Goal: Communication & Community: Answer question/provide support

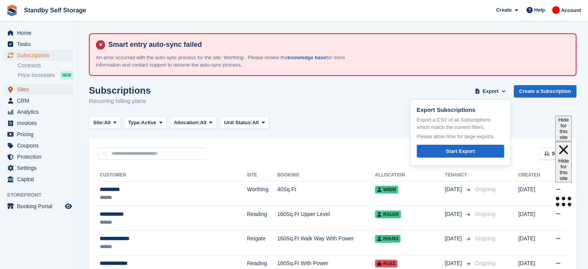
click at [29, 90] on span "Sites" at bounding box center [40, 89] width 46 height 11
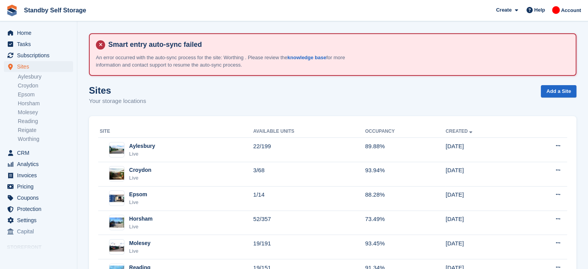
scroll to position [49, 0]
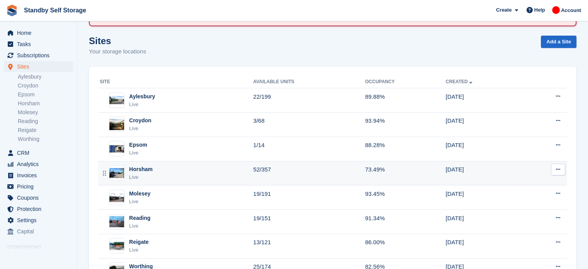
click at [279, 171] on td "52/357" at bounding box center [309, 173] width 112 height 24
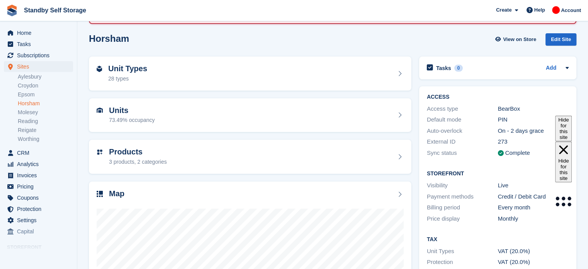
drag, startPoint x: 0, startPoint y: 0, endPoint x: 593, endPoint y: 109, distance: 603.1
click at [587, 109] on html "Standby Self Storage Create Subscription Invoice Contact Deal Discount Page Hel…" at bounding box center [294, 82] width 588 height 269
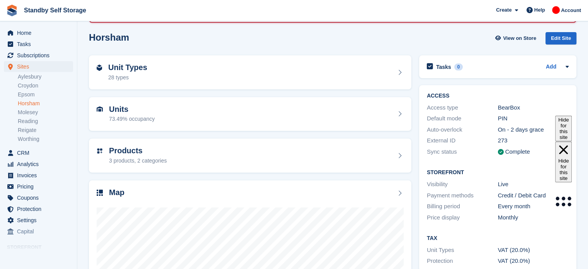
scroll to position [51, 0]
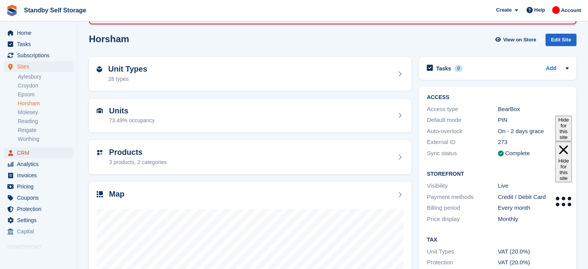
click at [18, 153] on span "CRM" at bounding box center [40, 152] width 46 height 11
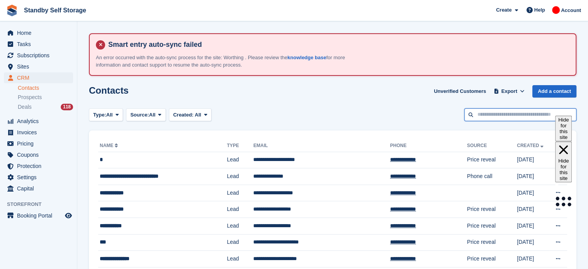
click at [481, 114] on input "text" at bounding box center [520, 114] width 112 height 13
type input "****"
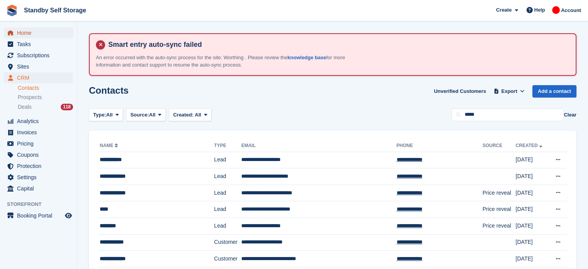
click at [22, 28] on span "Home" at bounding box center [40, 32] width 46 height 11
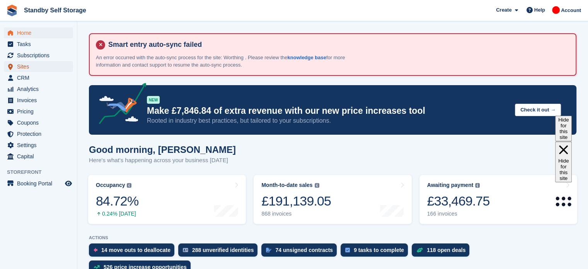
click at [30, 66] on span "Sites" at bounding box center [40, 66] width 46 height 11
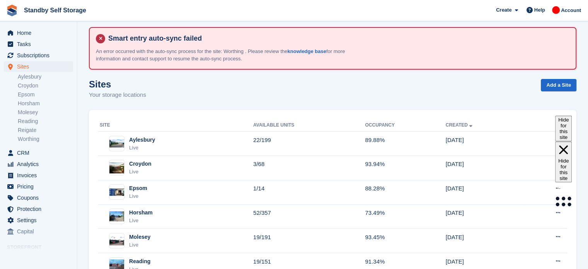
scroll to position [12, 0]
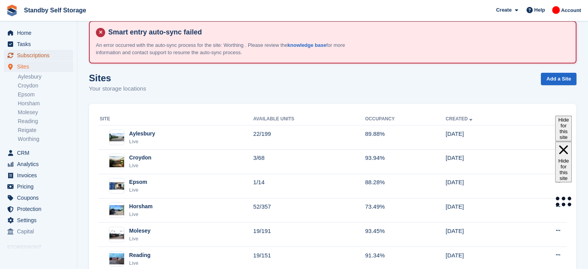
click at [43, 56] on span "Subscriptions" at bounding box center [40, 55] width 46 height 11
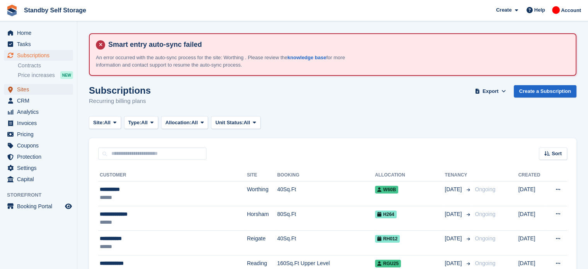
click at [42, 87] on span "Sites" at bounding box center [40, 89] width 46 height 11
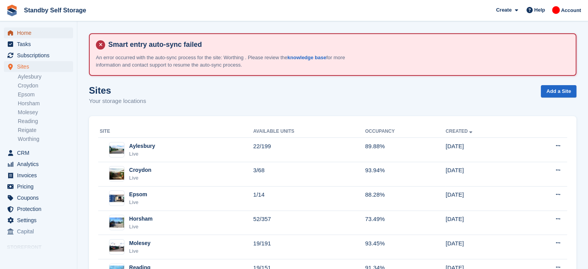
click at [24, 38] on span "Home" at bounding box center [40, 32] width 46 height 11
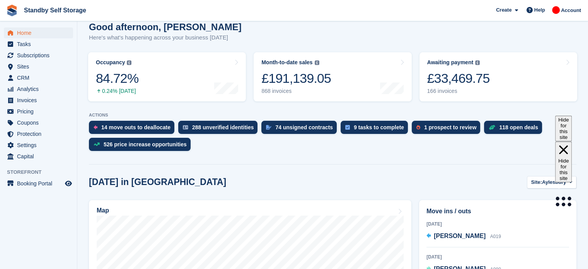
scroll to position [145, 0]
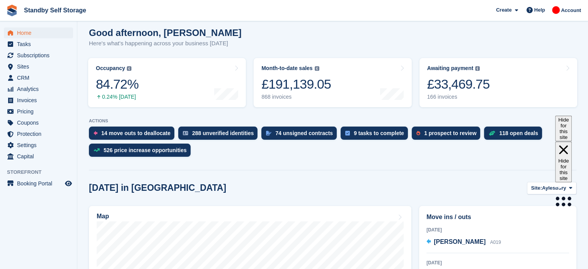
drag, startPoint x: 592, startPoint y: 58, endPoint x: 593, endPoint y: 88, distance: 30.9
click at [587, 88] on html "Standby Self Storage Create Subscription Invoice Contact Deal Discount Page Hel…" at bounding box center [294, 17] width 588 height 269
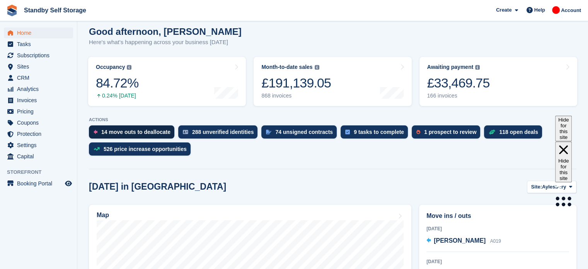
click at [120, 128] on div "14 move outs to deallocate" at bounding box center [131, 131] width 85 height 13
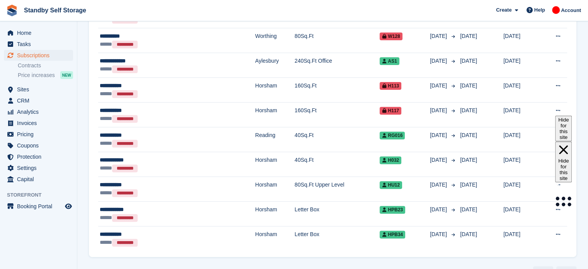
scroll to position [80, 0]
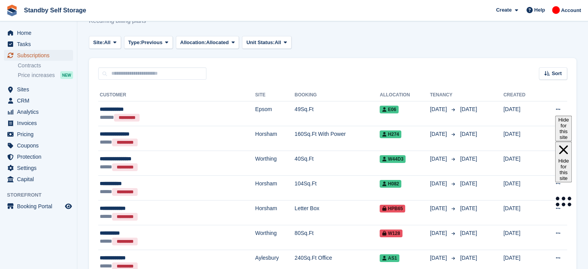
click at [42, 55] on span "Subscriptions" at bounding box center [40, 55] width 46 height 11
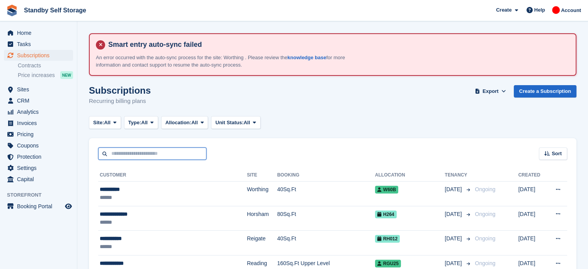
click at [156, 150] on input "text" at bounding box center [152, 153] width 108 height 13
type input "*****"
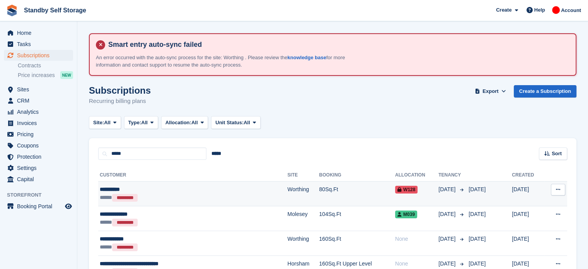
click at [209, 187] on div "**********" at bounding box center [164, 189] width 129 height 8
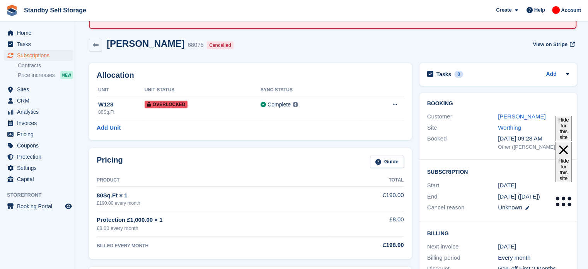
scroll to position [17, 0]
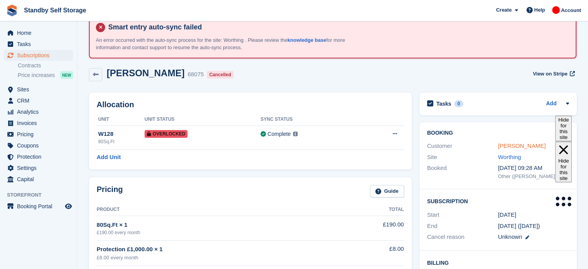
click at [500, 144] on link "Luke Hicks" at bounding box center [522, 145] width 48 height 7
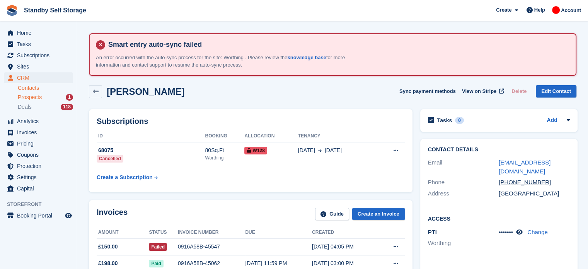
click at [50, 99] on div "Prospects 1" at bounding box center [45, 97] width 55 height 7
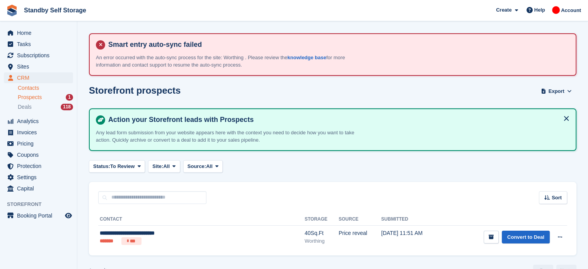
click at [41, 87] on link "Contacts" at bounding box center [45, 87] width 55 height 7
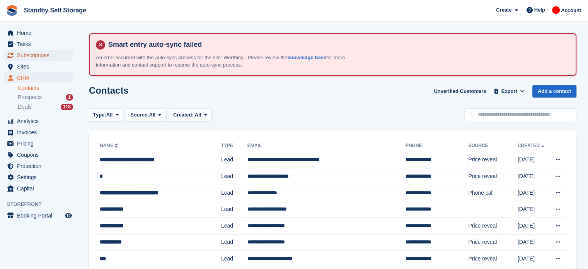
click at [28, 56] on span "Subscriptions" at bounding box center [40, 55] width 46 height 11
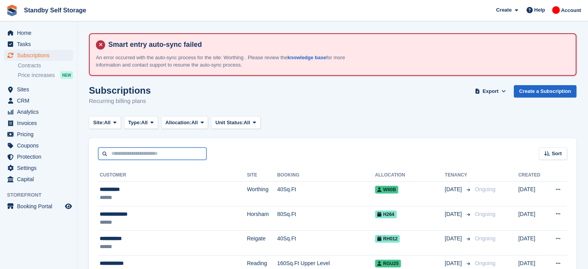
click at [174, 153] on input "text" at bounding box center [152, 153] width 108 height 13
type input "*****"
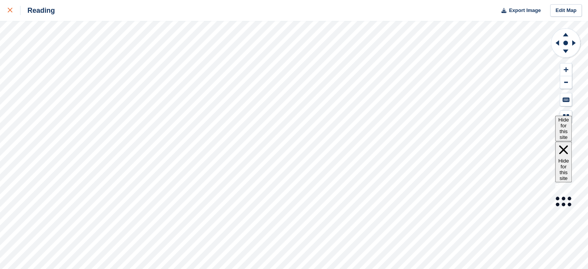
click at [9, 9] on icon at bounding box center [10, 10] width 5 height 5
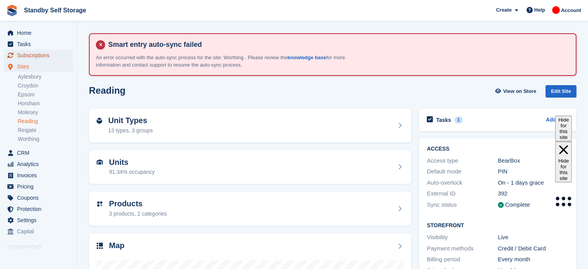
click at [53, 55] on span "Subscriptions" at bounding box center [40, 55] width 46 height 11
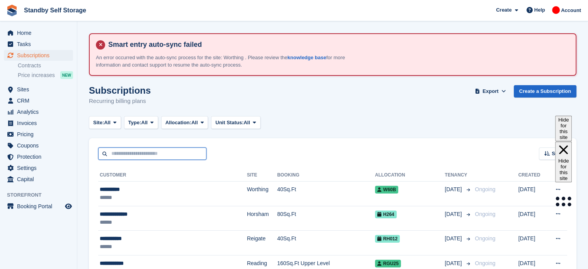
click at [122, 154] on input "text" at bounding box center [152, 153] width 108 height 13
type input "****"
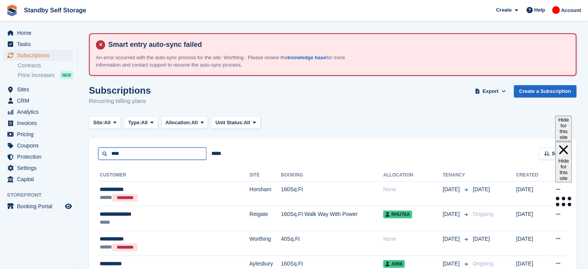
click at [148, 149] on input "****" at bounding box center [152, 153] width 108 height 13
type input "**********"
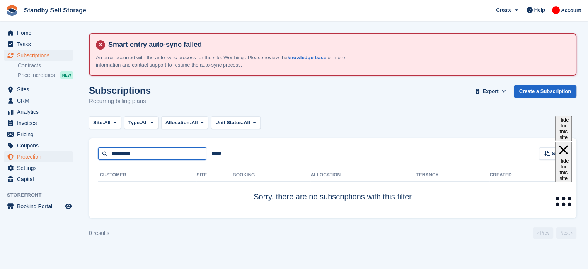
drag, startPoint x: 144, startPoint y: 151, endPoint x: 45, endPoint y: 154, distance: 99.0
click at [45, 154] on div "Home Tasks Subscriptions Subscriptions Subscriptions Contracts Price increases …" at bounding box center [294, 134] width 588 height 269
type input "*"
type input "****"
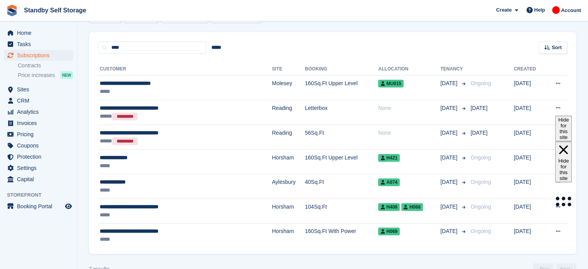
scroll to position [106, 0]
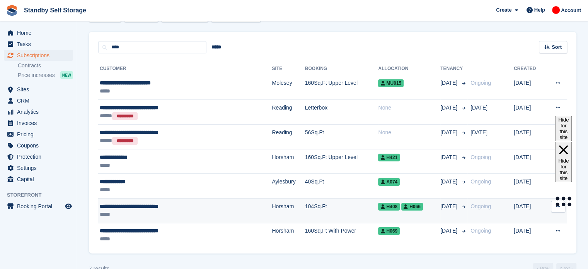
click at [272, 210] on td "Horsham" at bounding box center [288, 210] width 33 height 25
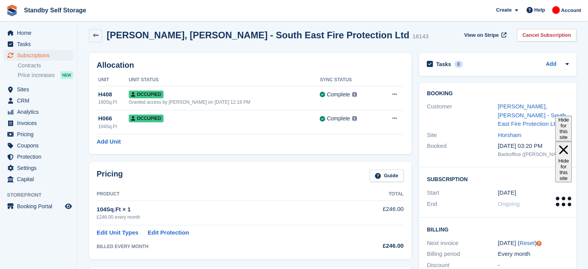
scroll to position [53, 0]
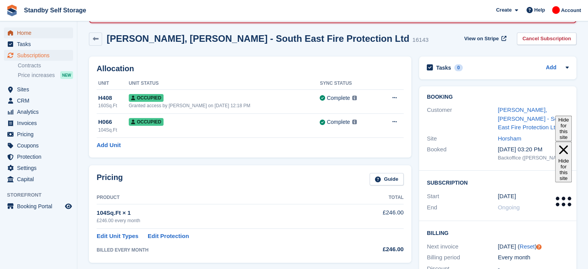
click at [62, 35] on span "Home" at bounding box center [40, 32] width 46 height 11
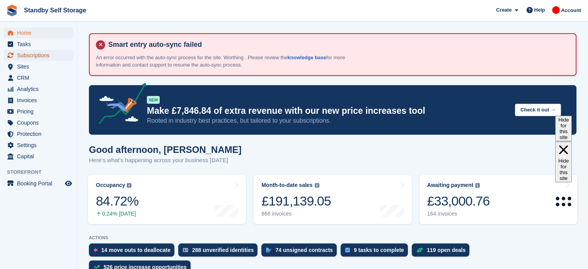
click at [39, 56] on span "Subscriptions" at bounding box center [40, 55] width 46 height 11
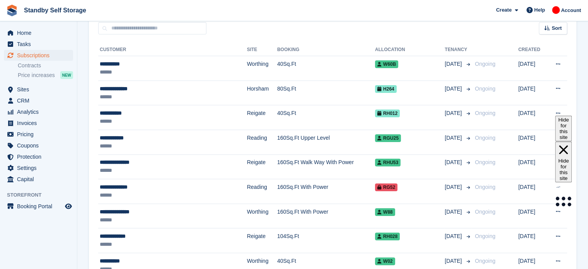
scroll to position [127, 0]
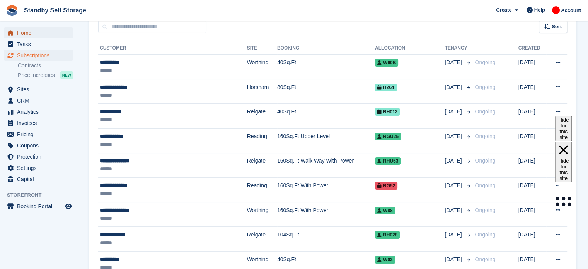
click at [51, 33] on span "Home" at bounding box center [40, 32] width 46 height 11
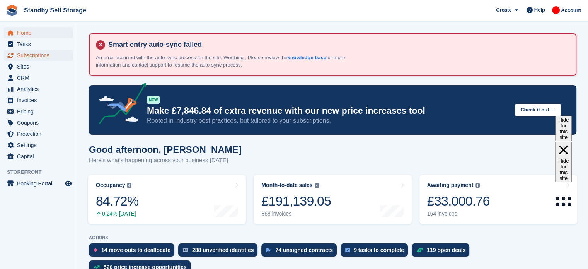
click at [36, 52] on span "Subscriptions" at bounding box center [40, 55] width 46 height 11
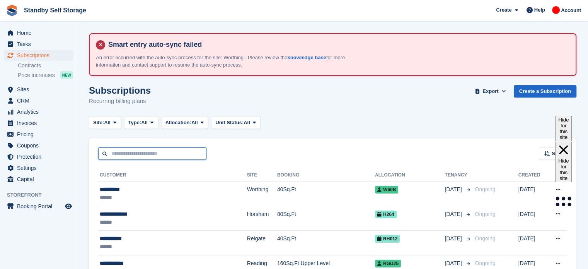
click at [143, 151] on input "text" at bounding box center [152, 153] width 108 height 13
type input "****"
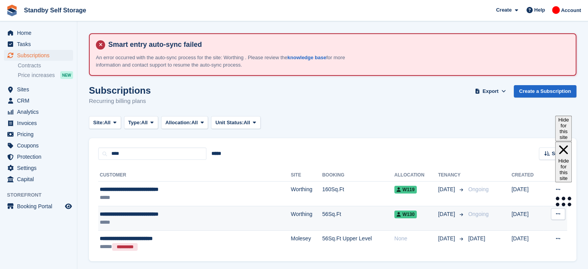
click at [322, 218] on td "56Sq.Ft" at bounding box center [358, 218] width 72 height 25
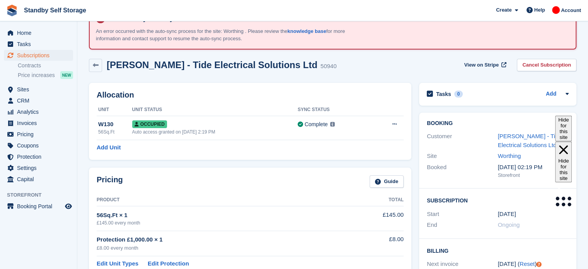
scroll to position [20, 0]
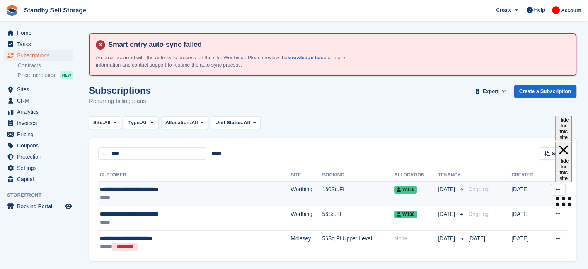
click at [322, 189] on td "160Sq.Ft" at bounding box center [358, 193] width 72 height 25
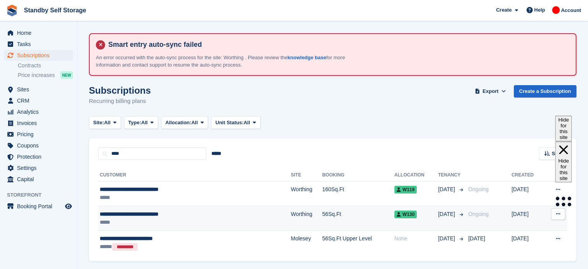
click at [465, 219] on td "Ongoing" at bounding box center [488, 218] width 46 height 25
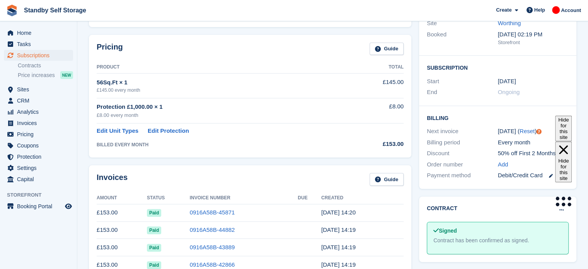
scroll to position [155, 0]
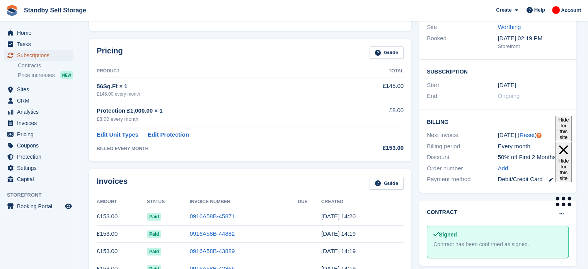
click at [32, 53] on span "Subscriptions" at bounding box center [40, 55] width 46 height 11
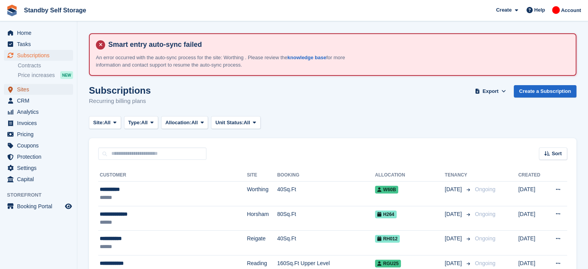
click at [29, 90] on span "Sites" at bounding box center [40, 89] width 46 height 11
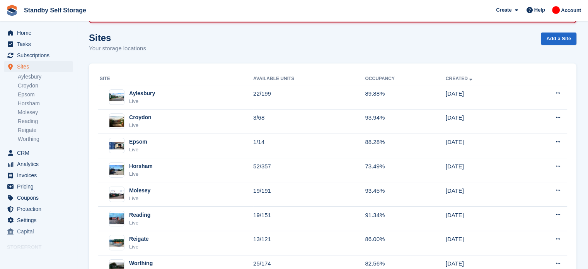
scroll to position [54, 0]
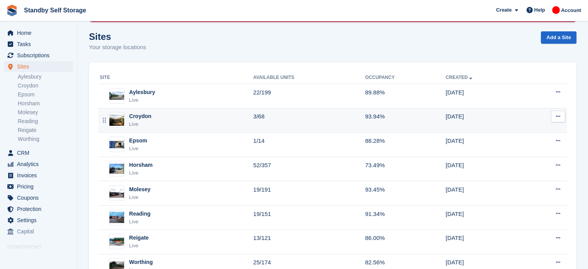
click at [290, 118] on td "3/68" at bounding box center [309, 120] width 112 height 24
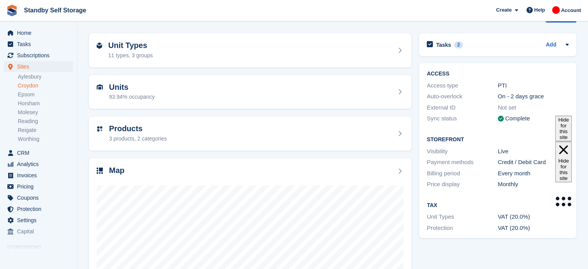
scroll to position [83, 0]
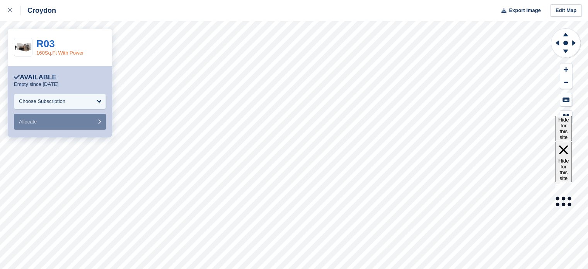
click at [63, 51] on link "160Sq.Ft With Power" at bounding box center [60, 53] width 48 height 6
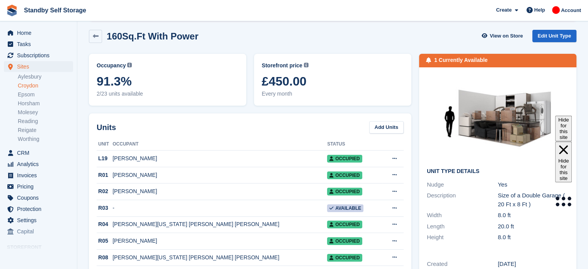
scroll to position [49, 0]
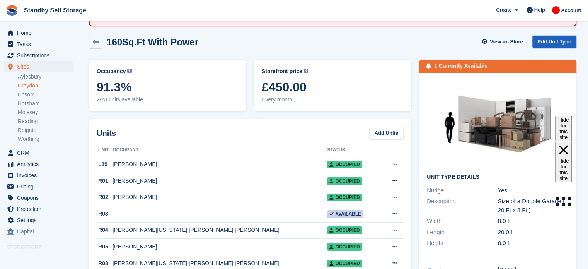
click at [547, 43] on link "Edit Unit Type" at bounding box center [554, 42] width 44 height 13
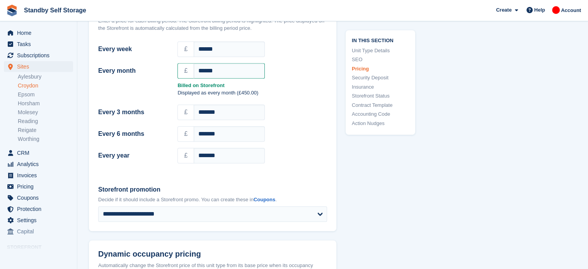
scroll to position [760, 0]
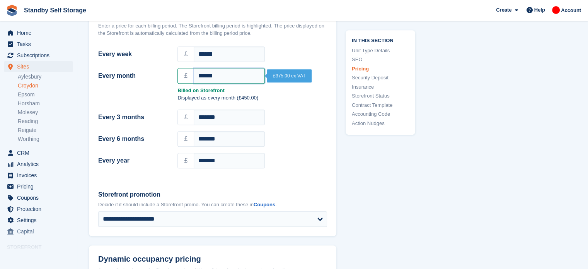
drag, startPoint x: 235, startPoint y: 74, endPoint x: 129, endPoint y: 64, distance: 107.1
click at [129, 66] on div "Every month £ ******" at bounding box center [213, 75] width 238 height 19
type input "******"
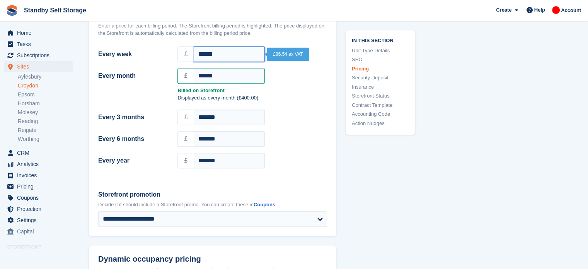
drag, startPoint x: 236, startPoint y: 46, endPoint x: 122, endPoint y: 55, distance: 114.7
click at [122, 55] on div "Every week £ ******" at bounding box center [213, 54] width 238 height 19
type input "*****"
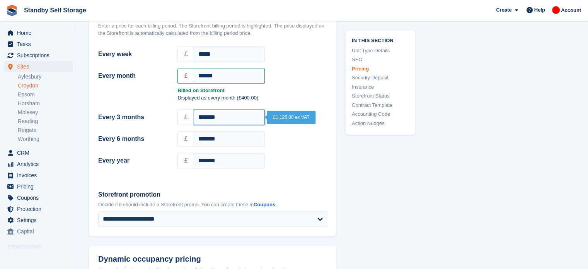
drag, startPoint x: 225, startPoint y: 118, endPoint x: 150, endPoint y: 105, distance: 76.0
click at [150, 108] on div "Every 3 months £ *******" at bounding box center [213, 117] width 238 height 19
type input "*"
type input "****"
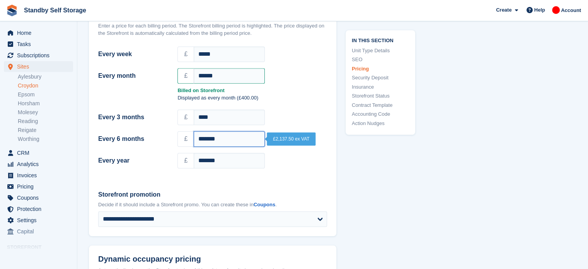
drag, startPoint x: 228, startPoint y: 139, endPoint x: 180, endPoint y: 136, distance: 47.7
click at [180, 136] on div "£ *******" at bounding box center [252, 138] width 150 height 15
type input "****"
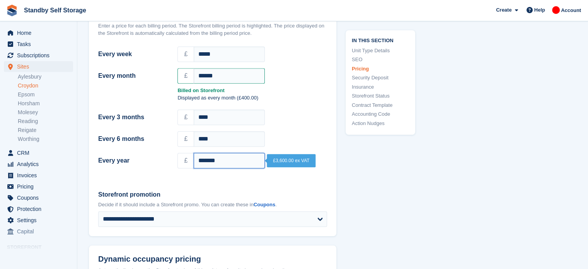
type input "*******"
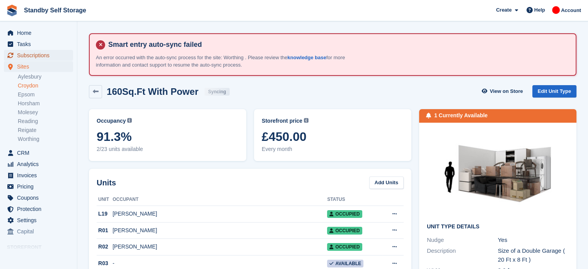
click at [39, 56] on span "Subscriptions" at bounding box center [40, 55] width 46 height 11
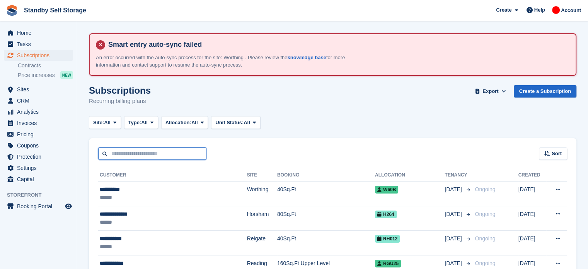
click at [142, 153] on input "text" at bounding box center [152, 153] width 108 height 13
type input "****"
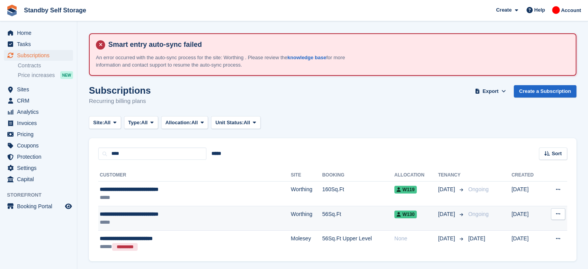
click at [322, 217] on td "56Sq.Ft" at bounding box center [358, 218] width 72 height 25
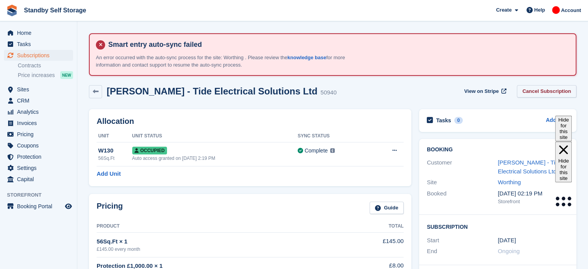
click at [552, 95] on link "Cancel Subscription" at bounding box center [547, 91] width 60 height 13
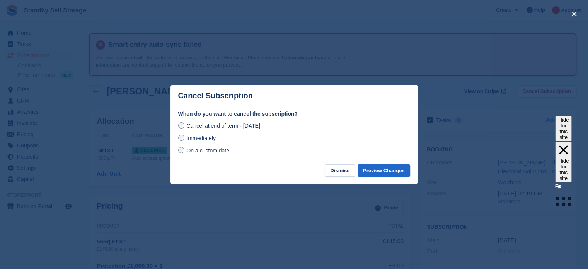
click at [196, 139] on span "Immediately" at bounding box center [200, 138] width 29 height 6
click at [383, 170] on button "Preview Changes" at bounding box center [383, 170] width 53 height 13
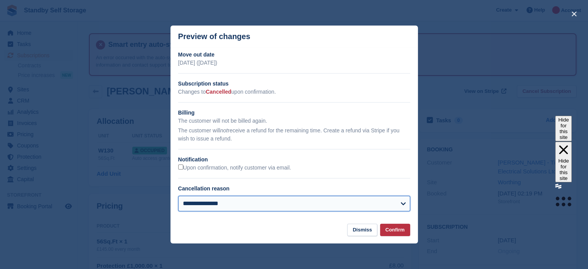
click at [385, 198] on select "**********" at bounding box center [294, 203] width 232 height 15
select select "*****"
click at [178, 196] on select "**********" at bounding box center [294, 203] width 232 height 15
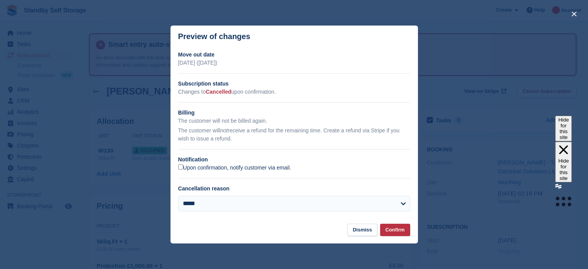
click at [239, 167] on label "Upon confirmation, notify customer via email." at bounding box center [234, 167] width 113 height 7
click at [259, 168] on label "Upon confirmation, notify customer via email." at bounding box center [234, 167] width 113 height 7
click at [396, 230] on button "Confirm" at bounding box center [395, 229] width 30 height 13
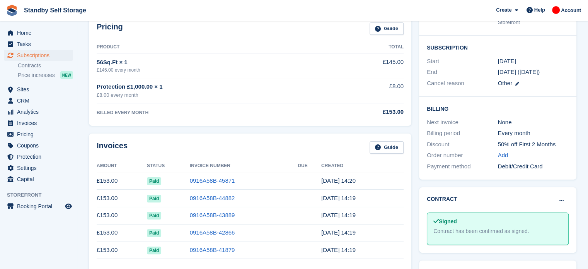
scroll to position [184, 0]
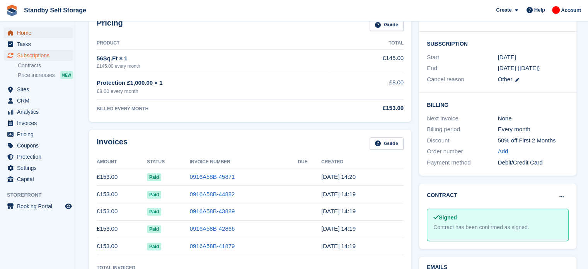
click at [37, 35] on span "Home" at bounding box center [40, 32] width 46 height 11
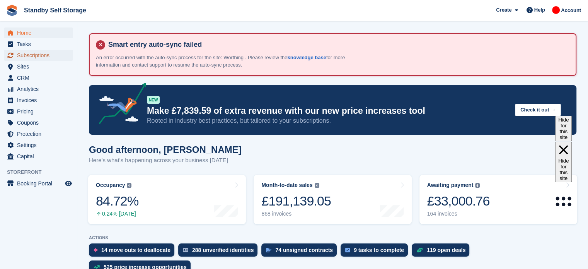
click at [41, 57] on span "Subscriptions" at bounding box center [40, 55] width 46 height 11
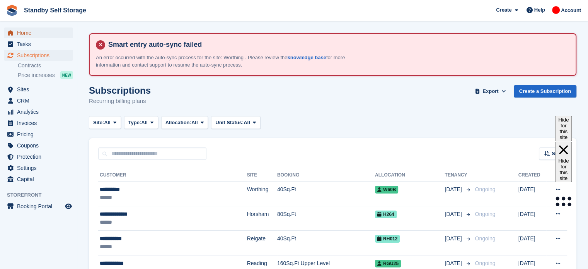
click at [32, 32] on span "Home" at bounding box center [40, 32] width 46 height 11
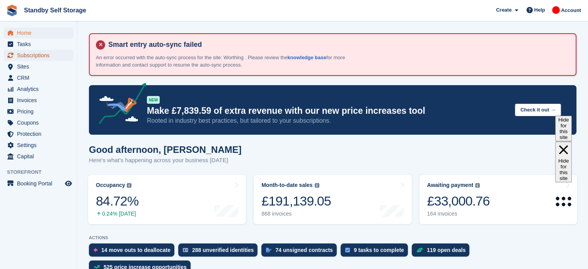
click at [47, 54] on span "Subscriptions" at bounding box center [40, 55] width 46 height 11
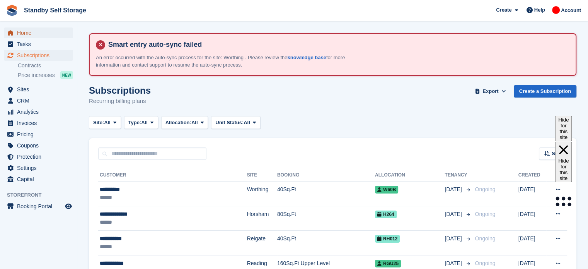
click at [45, 34] on span "Home" at bounding box center [40, 32] width 46 height 11
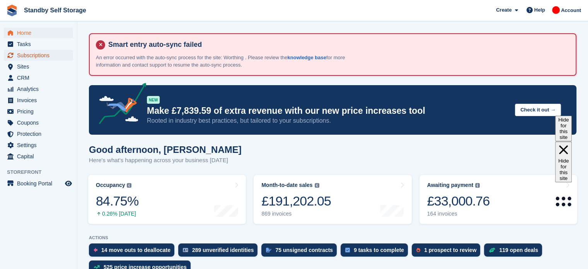
click at [37, 54] on span "Subscriptions" at bounding box center [40, 55] width 46 height 11
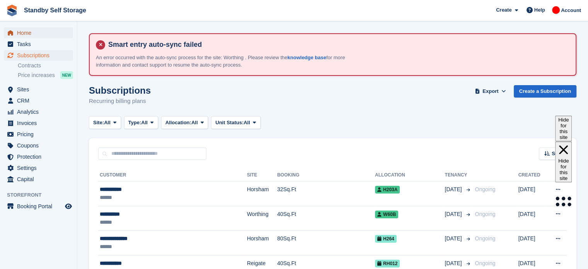
click at [40, 32] on span "Home" at bounding box center [40, 32] width 46 height 11
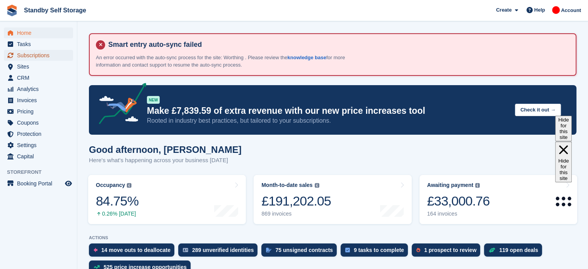
click at [43, 55] on span "Subscriptions" at bounding box center [40, 55] width 46 height 11
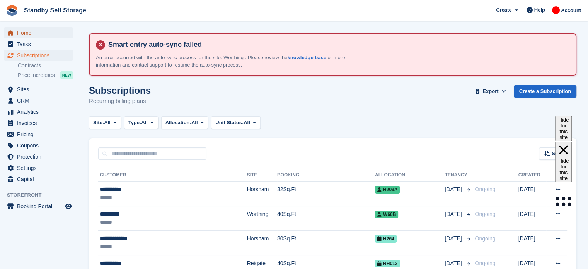
click at [37, 36] on span "Home" at bounding box center [40, 32] width 46 height 11
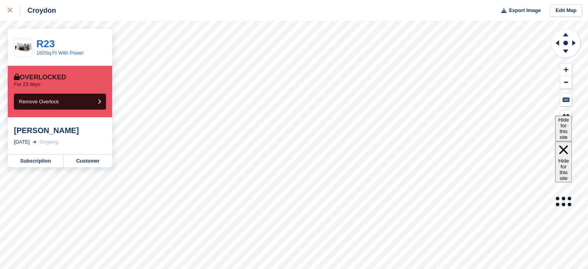
click at [9, 8] on div at bounding box center [14, 10] width 13 height 9
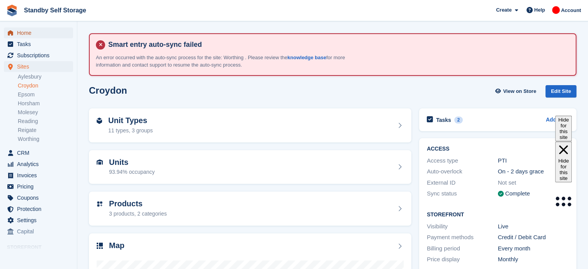
click at [27, 34] on span "Home" at bounding box center [40, 32] width 46 height 11
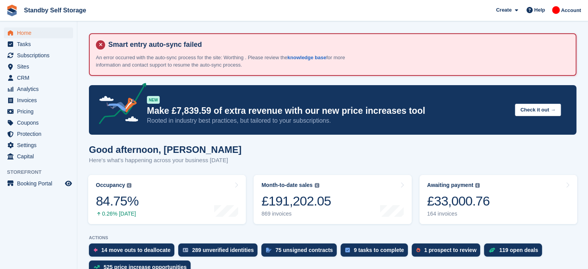
click at [291, 157] on div "Good afternoon, [PERSON_NAME] Here's what's happening across your business [DAT…" at bounding box center [332, 159] width 487 height 30
click at [46, 59] on span "Subscriptions" at bounding box center [40, 55] width 46 height 11
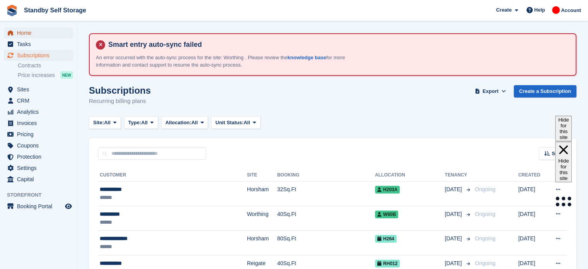
click at [44, 31] on span "Home" at bounding box center [40, 32] width 46 height 11
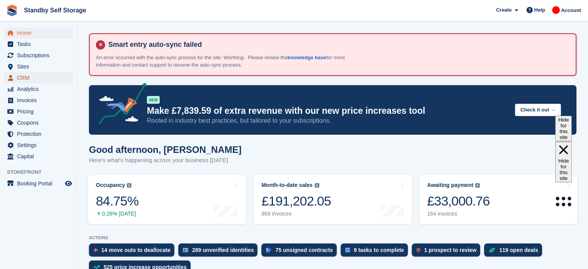
click at [32, 73] on span "CRM" at bounding box center [40, 77] width 46 height 11
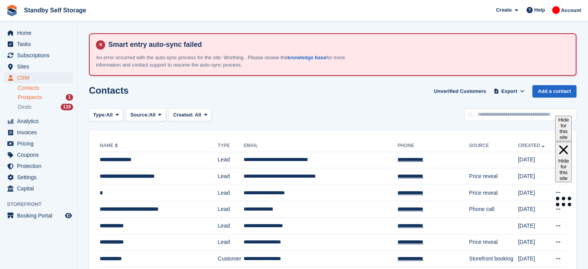
click at [42, 95] on div "Prospects 1" at bounding box center [45, 97] width 55 height 7
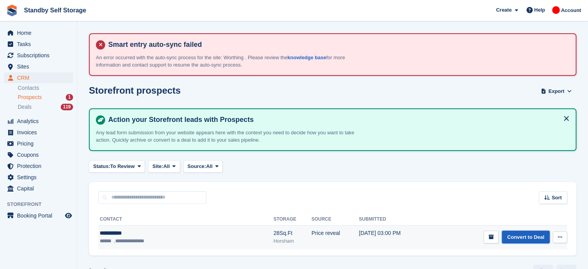
click at [531, 239] on link "Convert to Deal" at bounding box center [526, 236] width 48 height 13
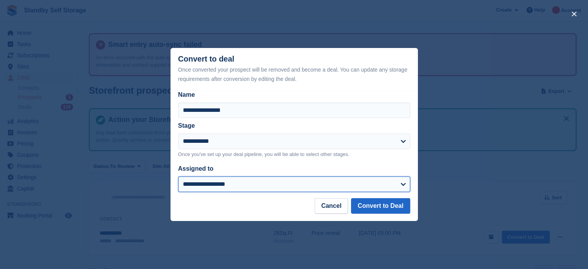
click at [374, 190] on select "**********" at bounding box center [294, 183] width 232 height 15
select select "****"
click at [178, 177] on select "**********" at bounding box center [294, 183] width 232 height 15
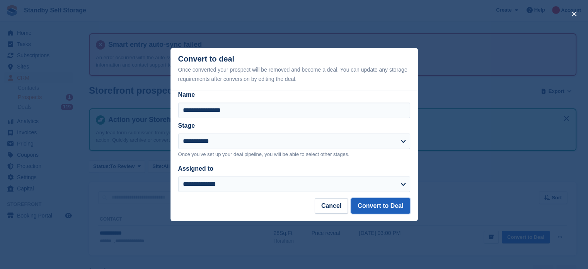
click at [380, 207] on button "Convert to Deal" at bounding box center [380, 205] width 59 height 15
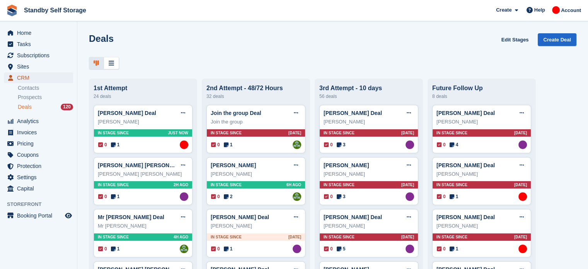
click at [36, 78] on span "CRM" at bounding box center [40, 77] width 46 height 11
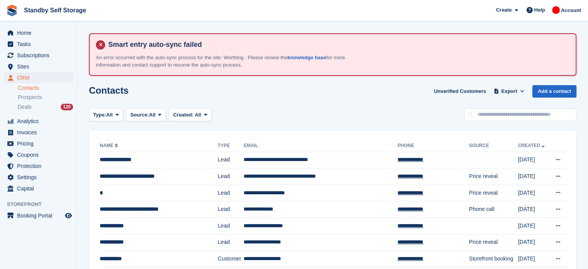
click at [32, 27] on div "Home Tasks Subscriptions Subscriptions Subscriptions Contracts Price increases …" at bounding box center [38, 109] width 77 height 170
click at [32, 34] on span "Home" at bounding box center [40, 32] width 46 height 11
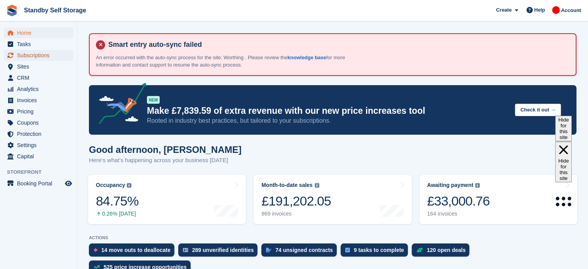
click at [32, 55] on span "Subscriptions" at bounding box center [40, 55] width 46 height 11
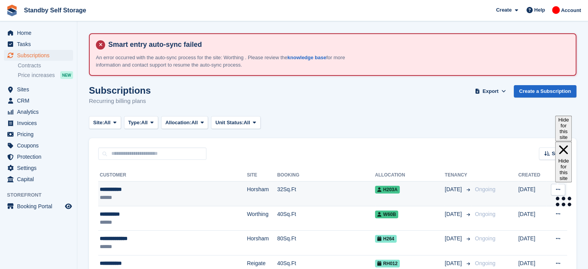
click at [311, 192] on td "32Sq.Ft" at bounding box center [326, 193] width 98 height 25
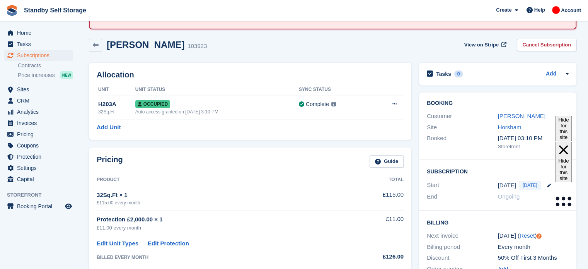
scroll to position [39, 0]
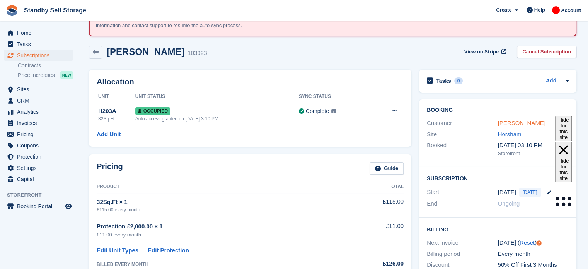
click at [516, 126] on link "[PERSON_NAME]" at bounding box center [522, 122] width 48 height 7
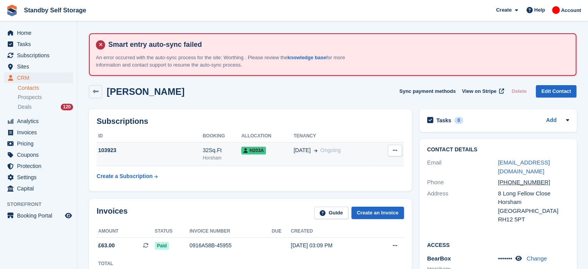
click at [298, 155] on td "27 Aug Ongoing" at bounding box center [334, 154] width 82 height 24
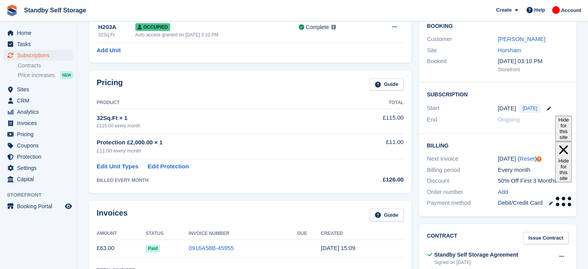
scroll to position [91, 0]
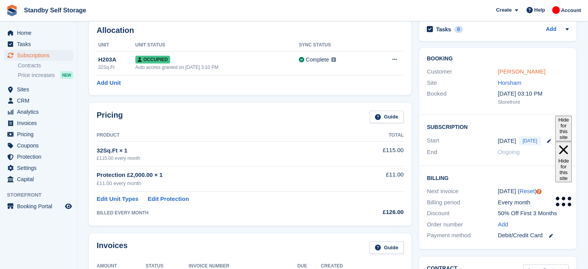
click at [514, 70] on link "[PERSON_NAME]" at bounding box center [522, 71] width 48 height 7
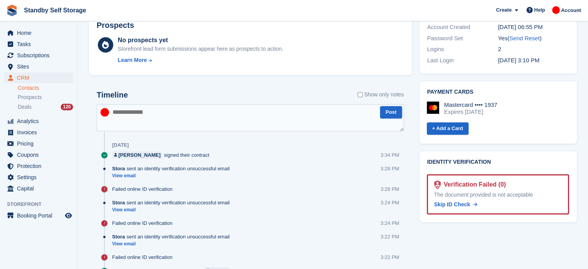
scroll to position [380, 0]
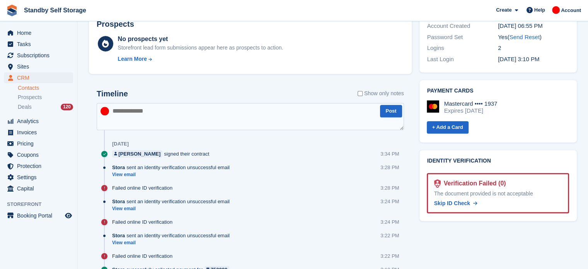
click at [524, 189] on div "The document provided is not acceptable" at bounding box center [498, 193] width 128 height 8
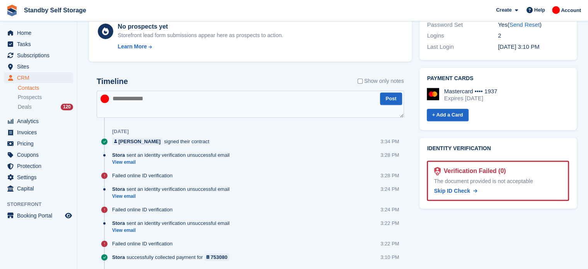
click at [482, 166] on div "Verification Failed (0)" at bounding box center [472, 170] width 65 height 9
drag, startPoint x: 587, startPoint y: 158, endPoint x: 593, endPoint y: 135, distance: 23.6
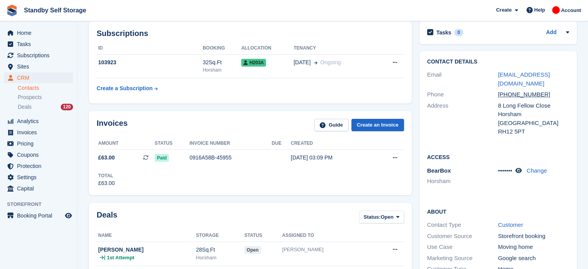
scroll to position [0, 0]
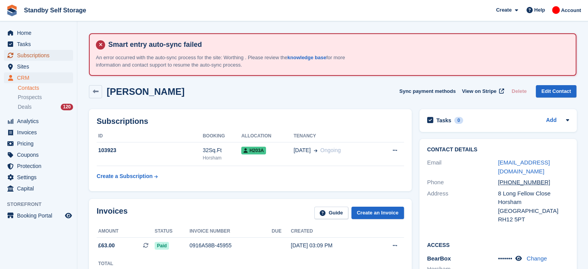
click at [40, 55] on span "Subscriptions" at bounding box center [40, 55] width 46 height 11
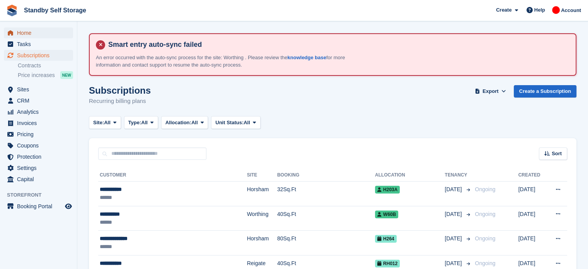
click at [31, 33] on span "Home" at bounding box center [40, 32] width 46 height 11
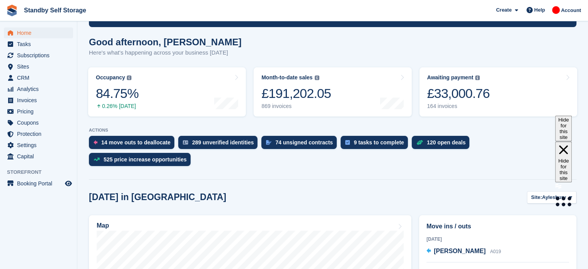
click at [587, 64] on html "Standby Self Storage Create Subscription Invoice Contact Deal Discount Page Hel…" at bounding box center [294, 27] width 588 height 269
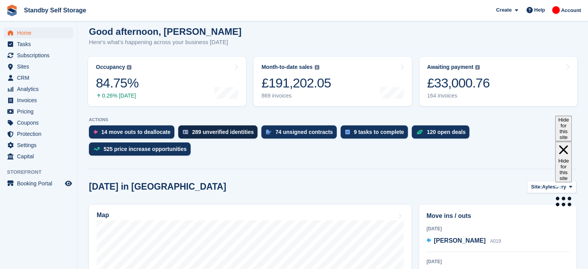
click at [230, 133] on div "289 unverified identities" at bounding box center [223, 132] width 62 height 6
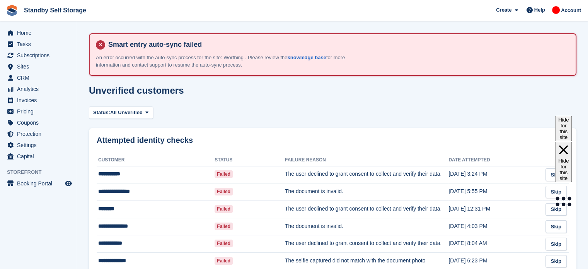
click at [413, 182] on td "The user declined to grant consent to collect and verify their data." at bounding box center [366, 174] width 163 height 17
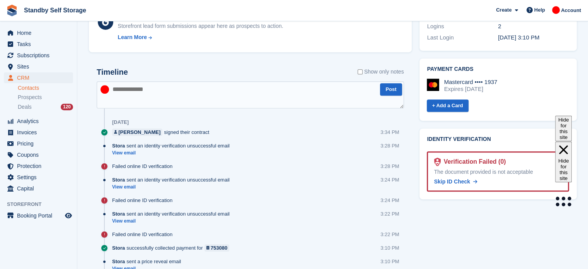
scroll to position [404, 0]
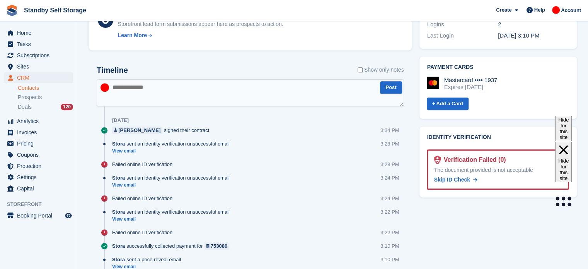
click at [492, 166] on div "The document provided is not acceptable" at bounding box center [498, 170] width 128 height 8
click at [488, 155] on div "Verification Failed (0)" at bounding box center [472, 159] width 65 height 9
click at [439, 155] on img at bounding box center [437, 159] width 7 height 9
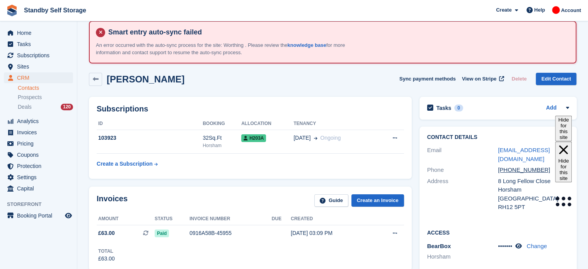
scroll to position [11, 0]
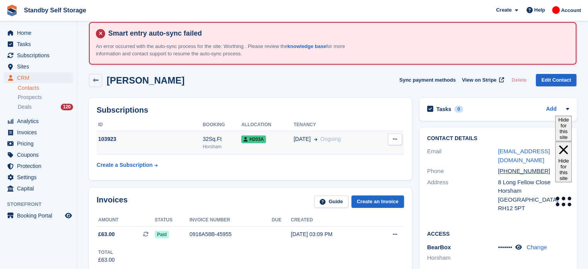
click at [294, 147] on td "[DATE] Ongoing" at bounding box center [334, 143] width 82 height 24
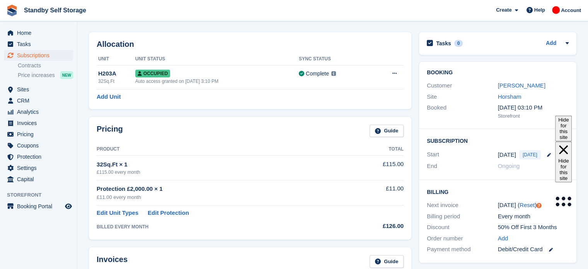
scroll to position [78, 0]
click at [502, 235] on link "Add" at bounding box center [503, 237] width 10 height 9
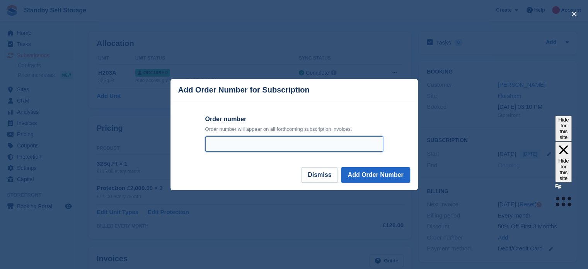
click at [346, 140] on input "Order number" at bounding box center [294, 143] width 178 height 15
type input "*****"
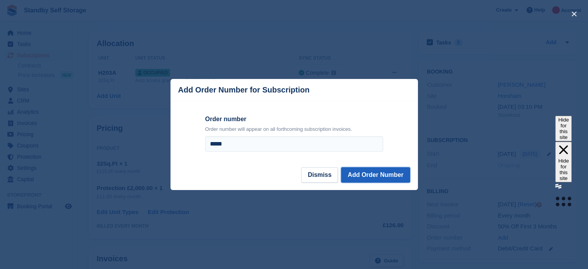
click at [372, 179] on button "Add Order Number" at bounding box center [375, 174] width 69 height 15
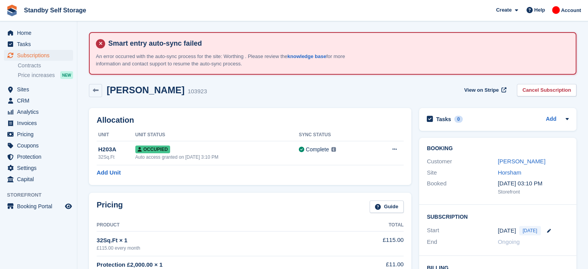
scroll to position [0, 0]
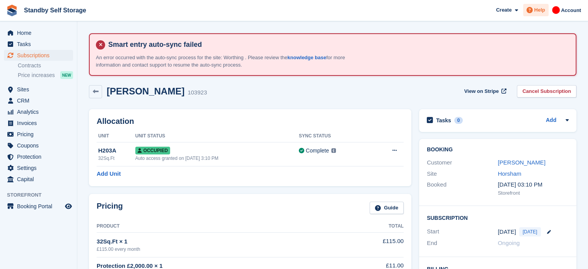
click at [538, 7] on span "Help" at bounding box center [539, 10] width 11 height 8
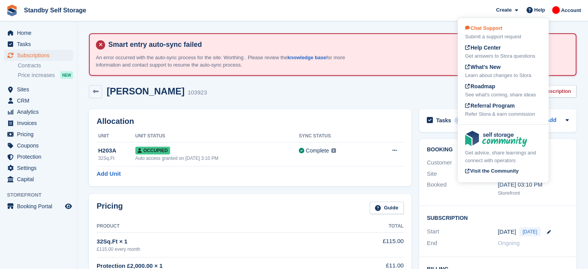
click at [493, 35] on div "Submit a support request" at bounding box center [503, 37] width 76 height 8
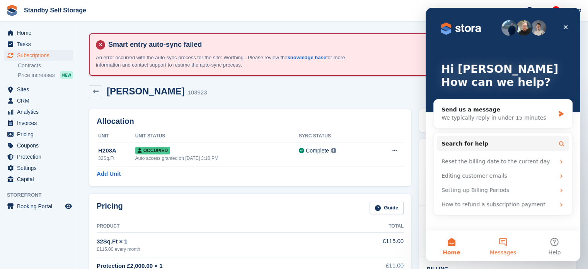
click at [503, 241] on button "Messages" at bounding box center [502, 245] width 51 height 31
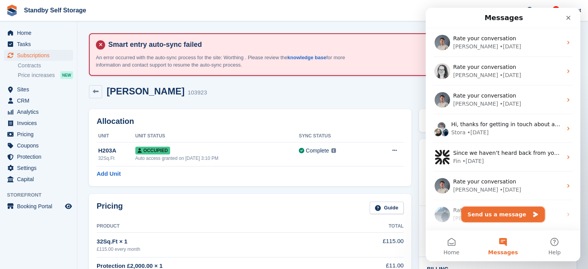
click at [499, 216] on button "Send us a message" at bounding box center [502, 213] width 83 height 15
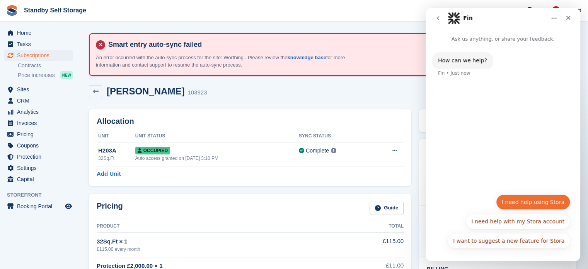
click at [529, 204] on button "I need help using Stora" at bounding box center [533, 201] width 74 height 15
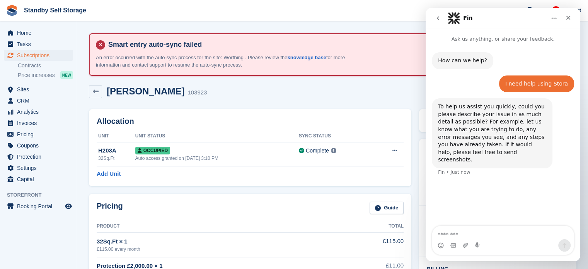
click at [477, 232] on textarea "Message…" at bounding box center [502, 232] width 141 height 13
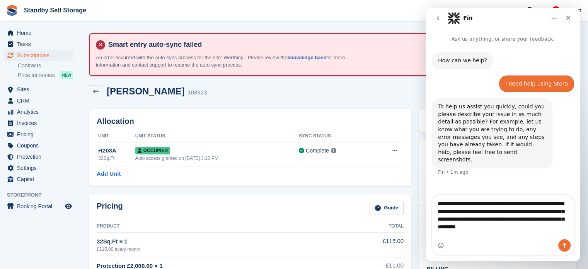
type textarea "**********"
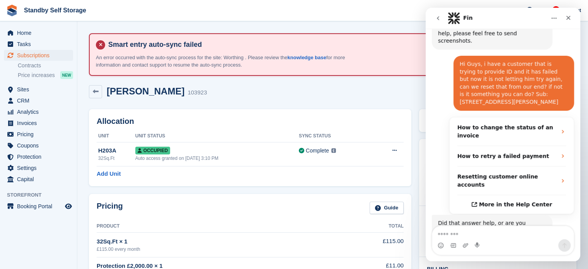
scroll to position [144, 0]
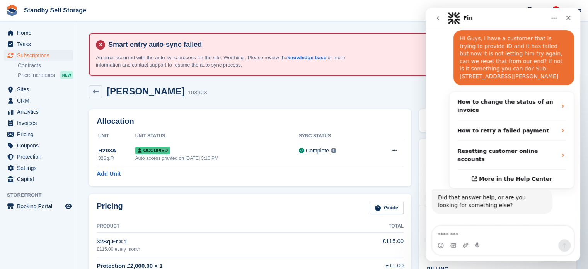
click at [524, 228] on button "Get more help 👤" at bounding box center [540, 235] width 59 height 15
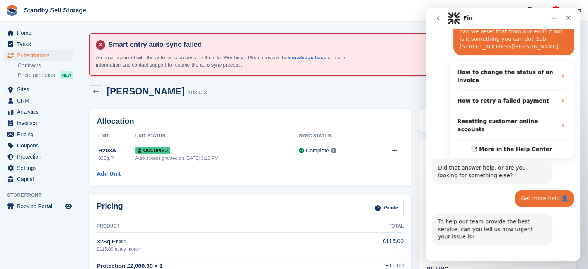
scroll to position [222, 0]
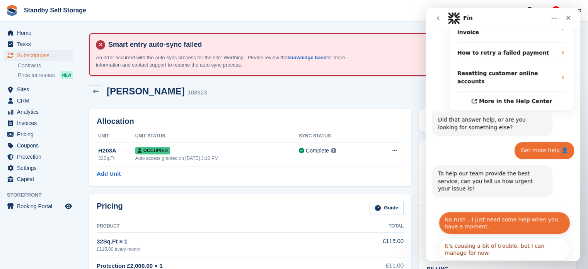
click at [505, 211] on button "No rush – I just need some help when you have a moment." at bounding box center [504, 222] width 131 height 22
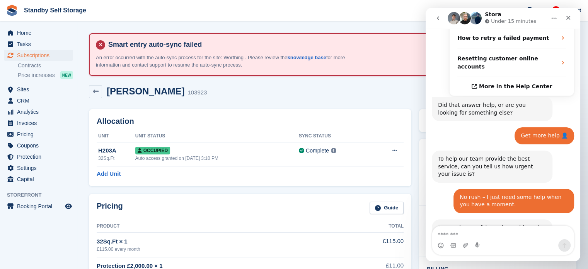
scroll to position [286, 0]
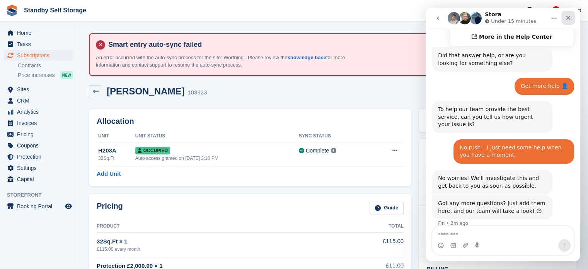
click at [568, 23] on div "Close" at bounding box center [568, 18] width 14 height 14
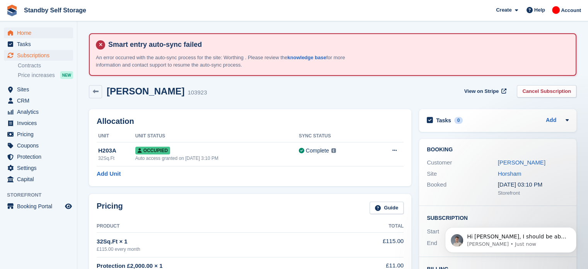
scroll to position [324, 0]
click at [551, 240] on p "[PERSON_NAME] • Just now" at bounding box center [517, 243] width 100 height 7
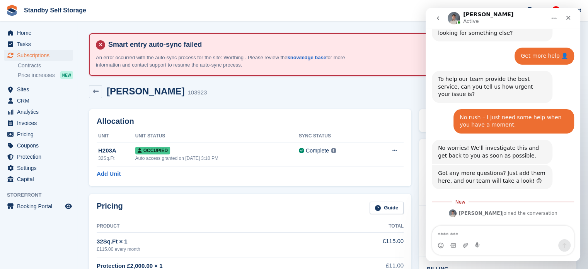
scroll to position [337, 0]
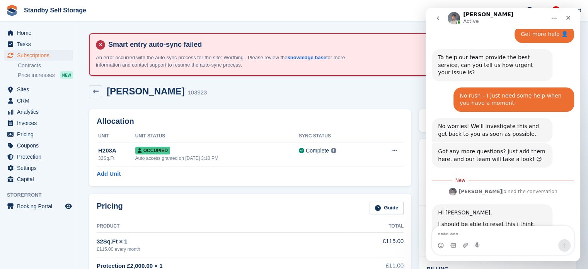
click at [53, 29] on span "Home" at bounding box center [40, 32] width 46 height 11
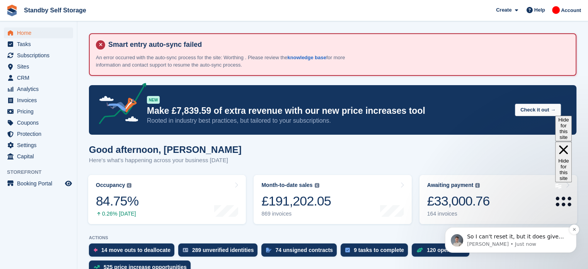
click at [493, 235] on p "So I can't reset it, but it does give me a unique link that should allow the cu…" at bounding box center [517, 237] width 100 height 8
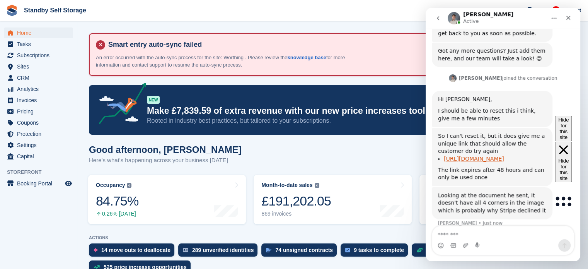
scroll to position [437, 0]
drag, startPoint x: 483, startPoint y: 148, endPoint x: 439, endPoint y: 130, distance: 47.5
click at [444, 155] on li "https://verify.stripe.com/start/live_YWNjdF8xSE5kZlRCOEwzcXY3cHZLLF9Td2UxS1RkTU…" at bounding box center [495, 158] width 102 height 7
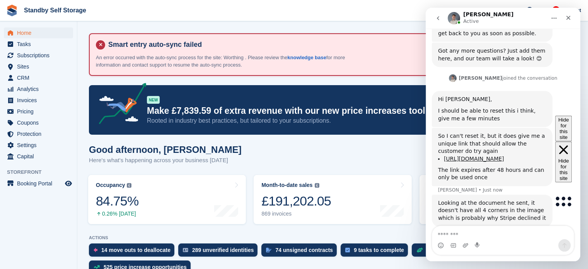
copy link "https://verify.stripe.com/start/live_YWNjdF8xSE5kZlRCOEwzcXY3cHZLLF9Td2UxS1RkTU…"
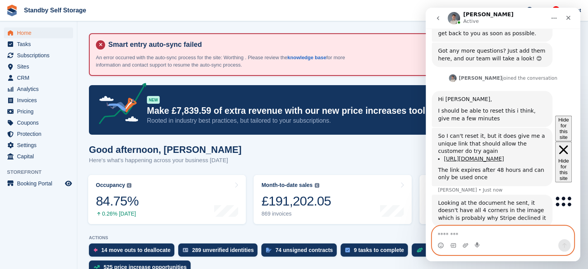
click at [470, 236] on textarea "Message…" at bounding box center [502, 232] width 141 height 13
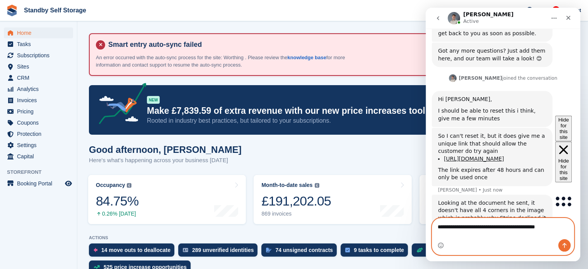
type textarea "**********"
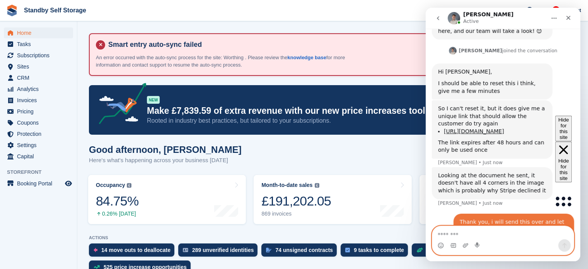
scroll to position [476, 0]
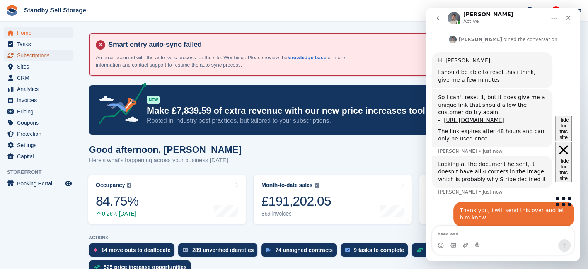
click at [26, 52] on span "Subscriptions" at bounding box center [40, 55] width 46 height 11
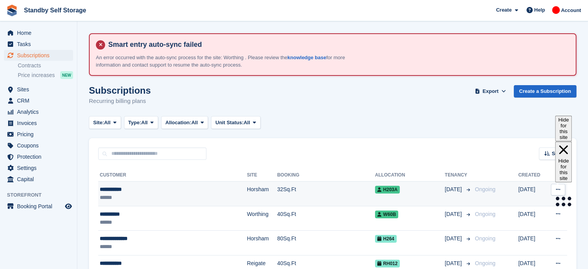
click at [155, 184] on td "**********" at bounding box center [172, 193] width 149 height 25
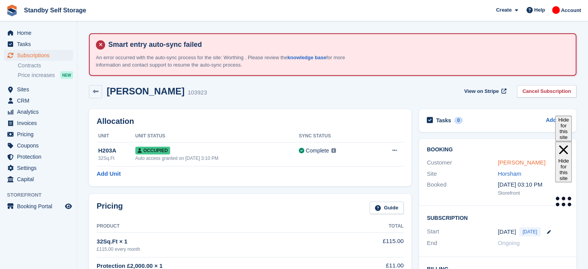
click at [522, 160] on link "[PERSON_NAME]" at bounding box center [522, 162] width 48 height 7
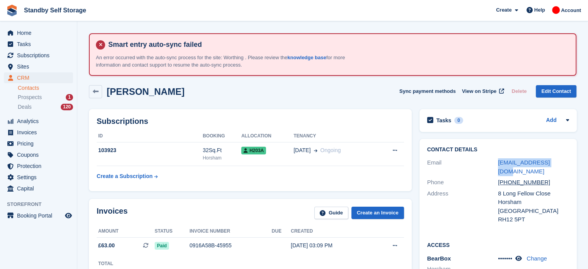
drag, startPoint x: 558, startPoint y: 162, endPoint x: 496, endPoint y: 162, distance: 61.8
click at [496, 162] on div "Email [EMAIL_ADDRESS][DOMAIN_NAME]" at bounding box center [498, 167] width 142 height 20
copy div "[EMAIL_ADDRESS][DOMAIN_NAME]"
click at [537, 12] on span "Help" at bounding box center [539, 10] width 11 height 8
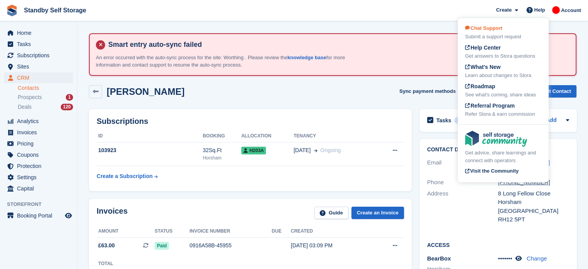
click at [512, 28] on div "Chat Support Submit a support request" at bounding box center [503, 32] width 76 height 16
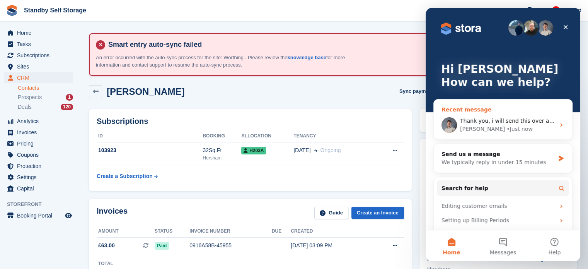
click at [506, 125] on div "• Just now" at bounding box center [519, 129] width 26 height 8
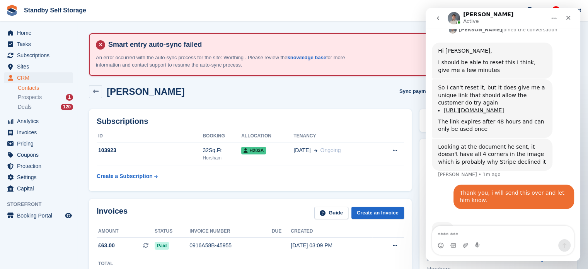
scroll to position [498, 0]
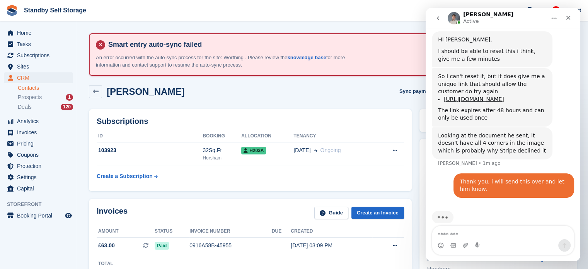
drag, startPoint x: 483, startPoint y: 91, endPoint x: 442, endPoint y: 68, distance: 46.7
click at [442, 95] on ul "https://verify.stripe.com/start/live_YWNjdF8xSE5kZlRCOEwzcXY3cHZLLF9Td2UxS1RkTU…" at bounding box center [492, 98] width 108 height 7
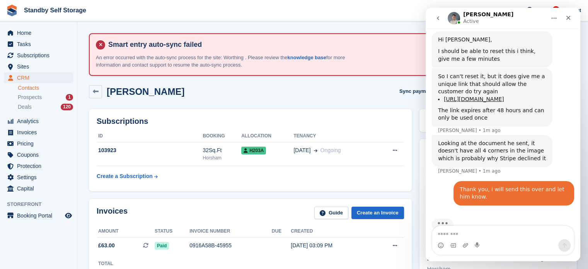
scroll to position [505, 0]
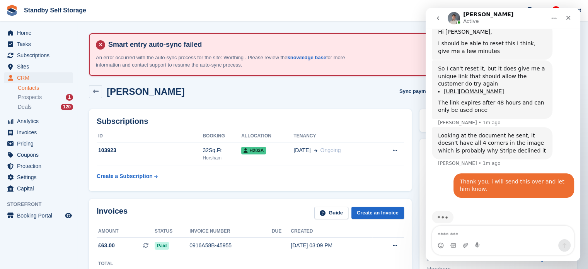
copy link "https://verify.stripe.com/start/live_YWNjdF8xSE5kZlRCOEwzcXY3cHZLLF9Td2UxS1RkTU…"
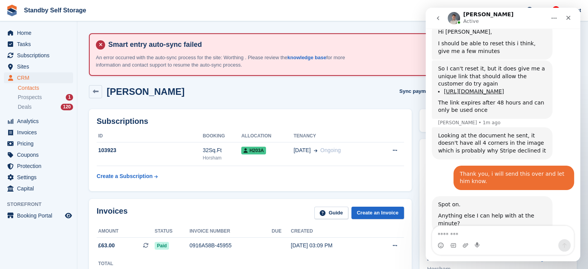
scroll to position [510, 0]
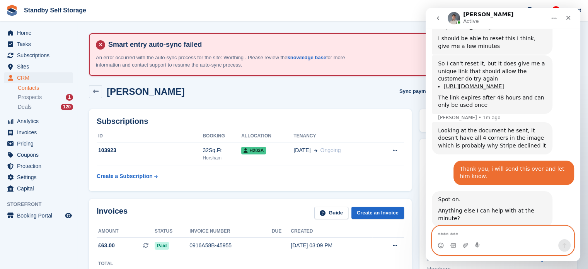
click at [481, 234] on textarea "Message…" at bounding box center [502, 232] width 141 height 13
type textarea "**********"
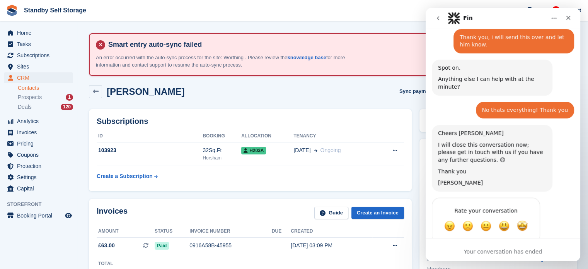
scroll to position [645, 0]
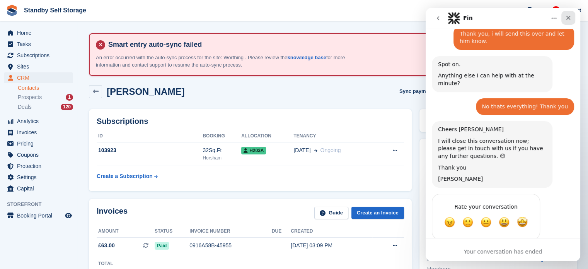
click at [567, 17] on icon "Close" at bounding box center [568, 18] width 6 height 6
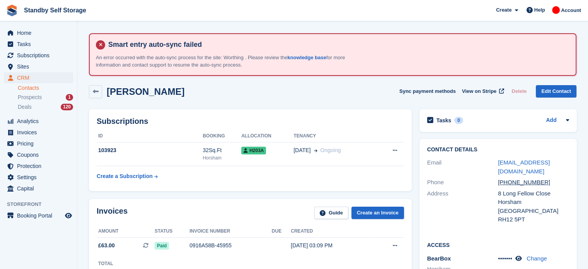
scroll to position [638, 0]
click at [19, 28] on span "Home" at bounding box center [40, 32] width 46 height 11
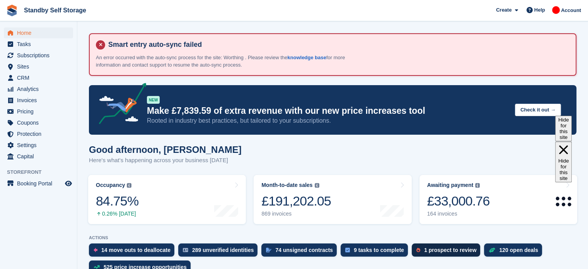
click at [433, 248] on div "1 prospect to review" at bounding box center [450, 250] width 52 height 6
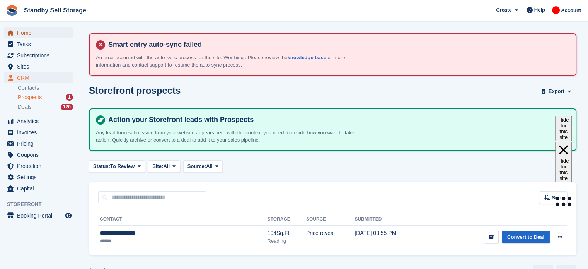
click at [46, 34] on span "Home" at bounding box center [40, 32] width 46 height 11
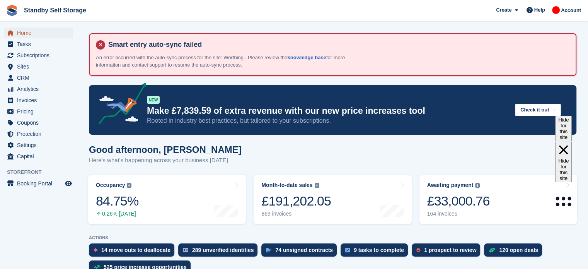
click at [31, 32] on span "Home" at bounding box center [40, 32] width 46 height 11
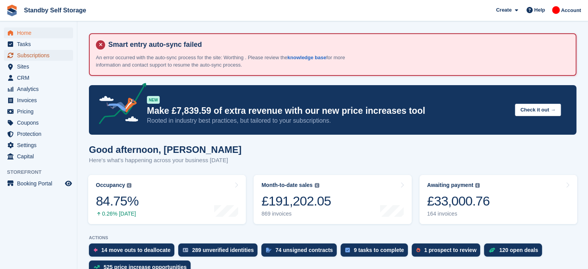
click at [61, 53] on span "Subscriptions" at bounding box center [40, 55] width 46 height 11
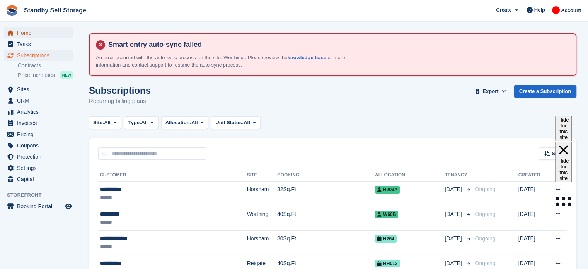
click at [32, 34] on span "Home" at bounding box center [40, 32] width 46 height 11
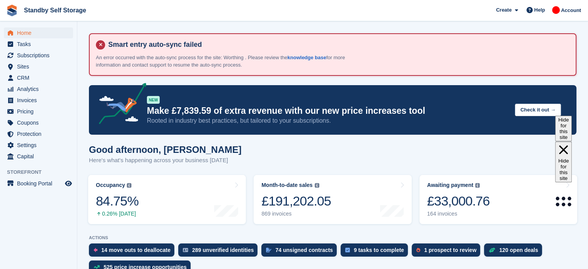
click at [473, 146] on div "Good afternoon, [PERSON_NAME] Here's what's happening across your business [DAT…" at bounding box center [332, 159] width 487 height 30
click at [49, 58] on span "Subscriptions" at bounding box center [40, 55] width 46 height 11
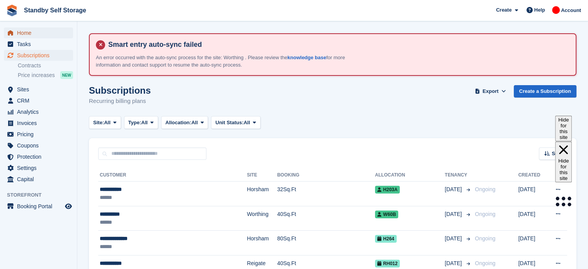
click at [44, 34] on span "Home" at bounding box center [40, 32] width 46 height 11
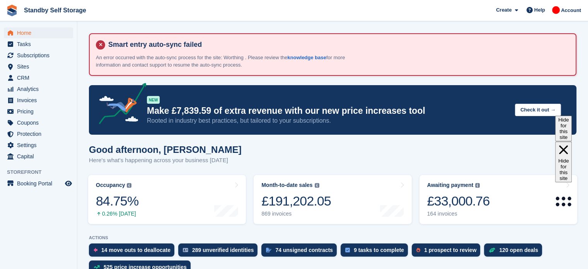
click at [447, 157] on div "Good afternoon, [PERSON_NAME] Here's what's happening across your business [DAT…" at bounding box center [332, 159] width 487 height 30
